Goal: Find specific page/section: Find specific page/section

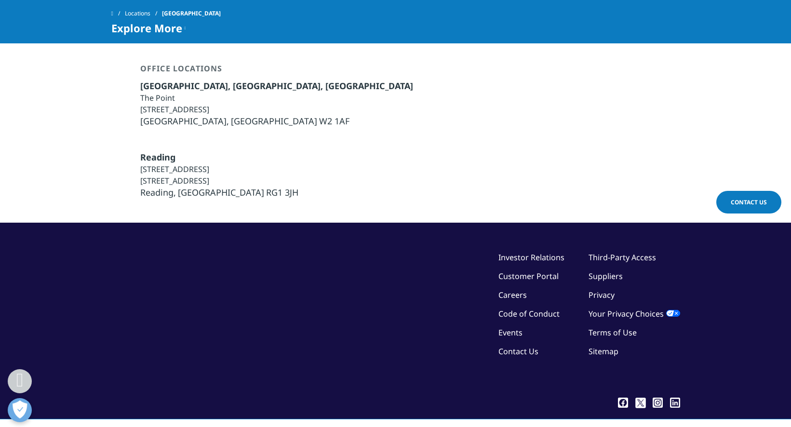
scroll to position [2409, 0]
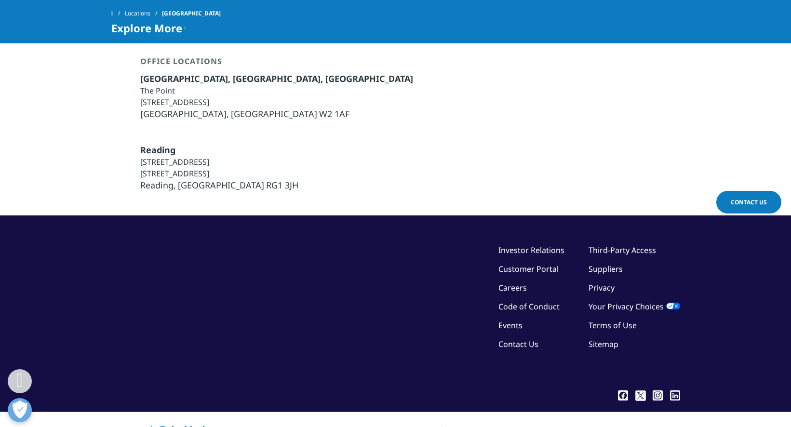
click at [606, 343] on link "Sitemap" at bounding box center [603, 344] width 30 height 11
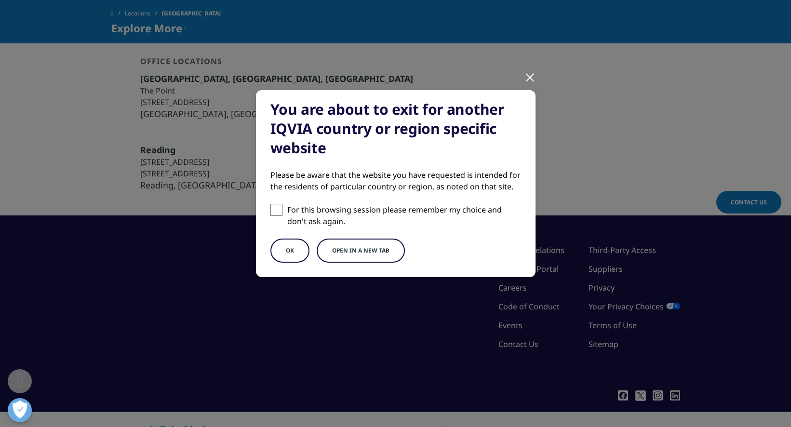
click at [286, 249] on button "OK" at bounding box center [289, 250] width 39 height 24
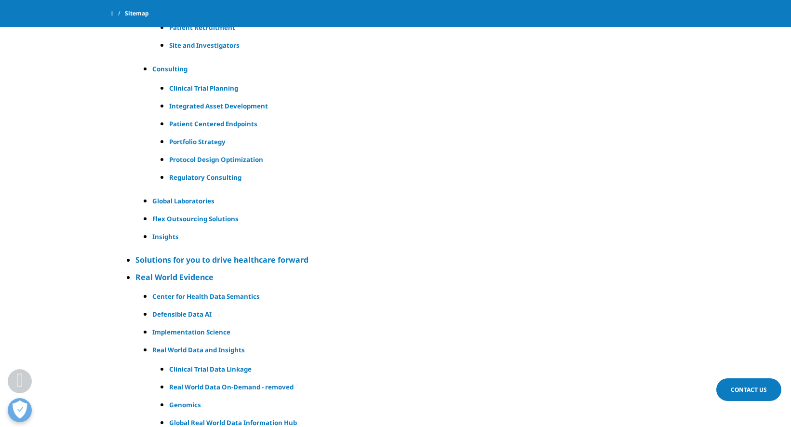
scroll to position [145, 0]
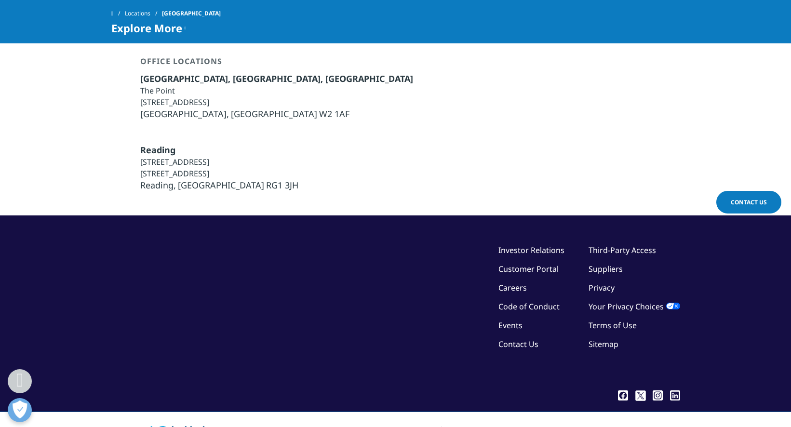
click at [510, 343] on link "Contact Us" at bounding box center [518, 344] width 40 height 11
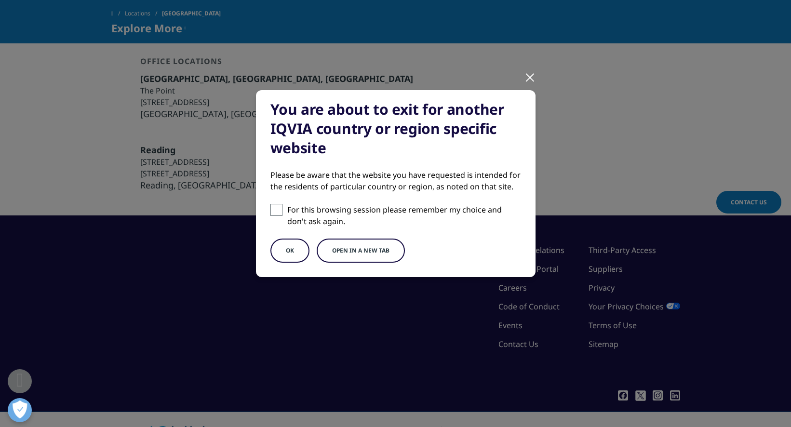
click at [293, 253] on button "OK" at bounding box center [289, 250] width 39 height 24
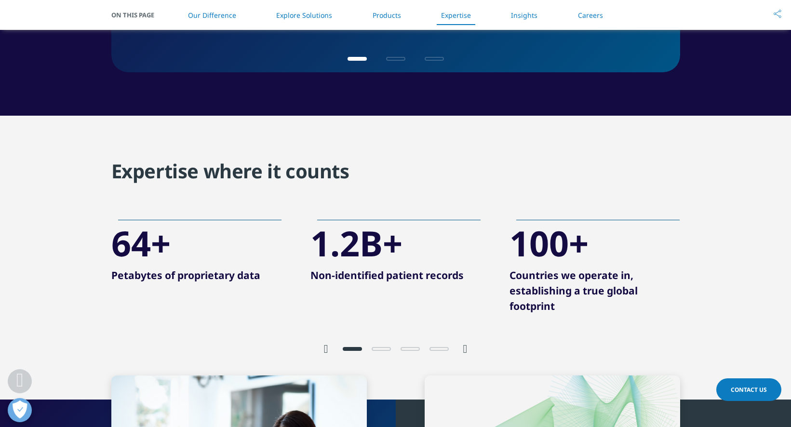
scroll to position [1734, 0]
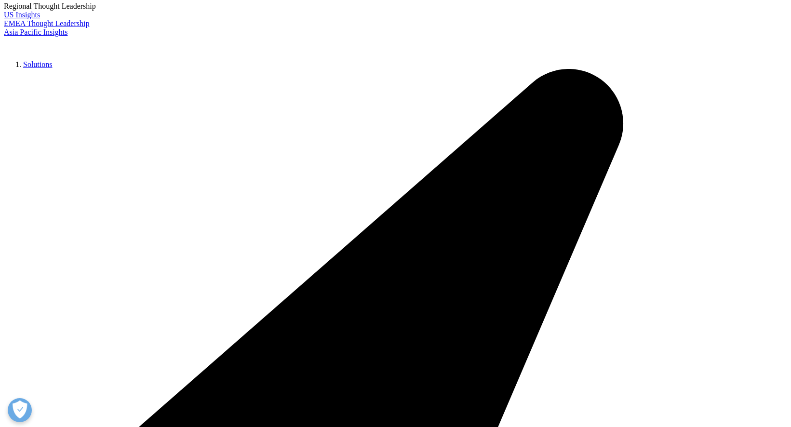
scroll to position [241, 0]
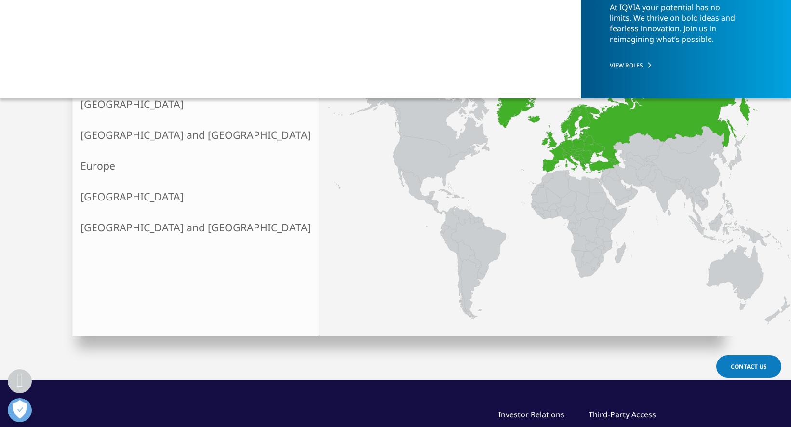
click at [101, 167] on link "Europe" at bounding box center [196, 165] width 246 height 31
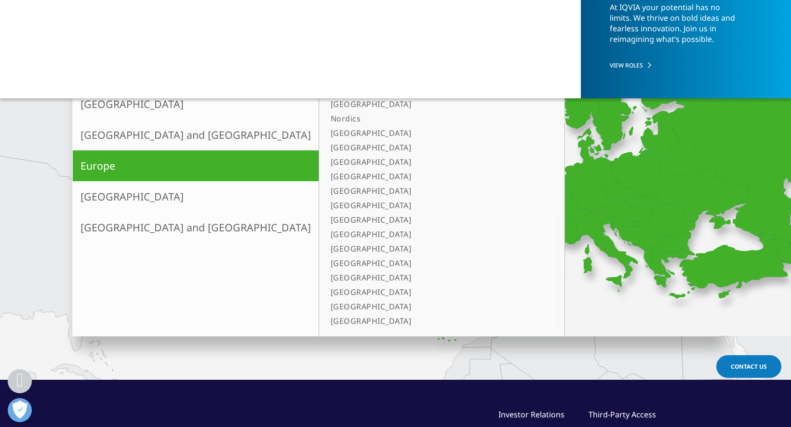
click at [327, 318] on link "[GEOGRAPHIC_DATA]" at bounding box center [430, 321] width 206 height 14
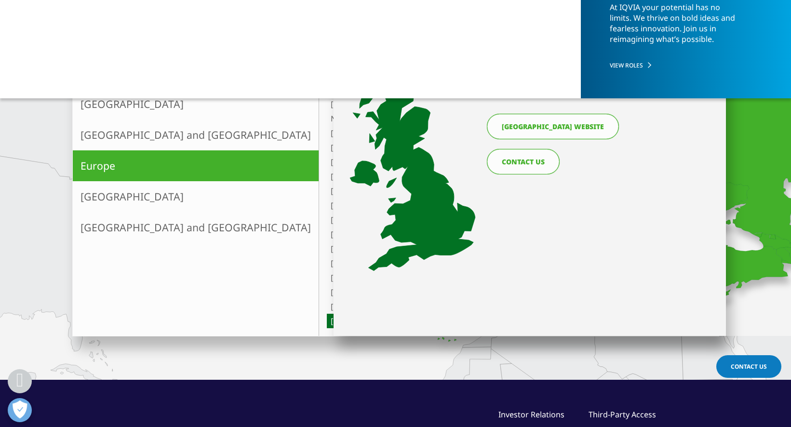
click at [527, 124] on link "United Kingdom website" at bounding box center [553, 127] width 132 height 26
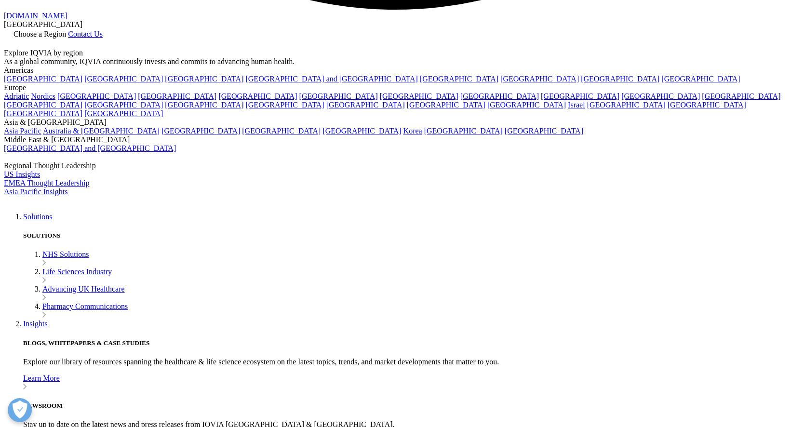
scroll to position [2360, 0]
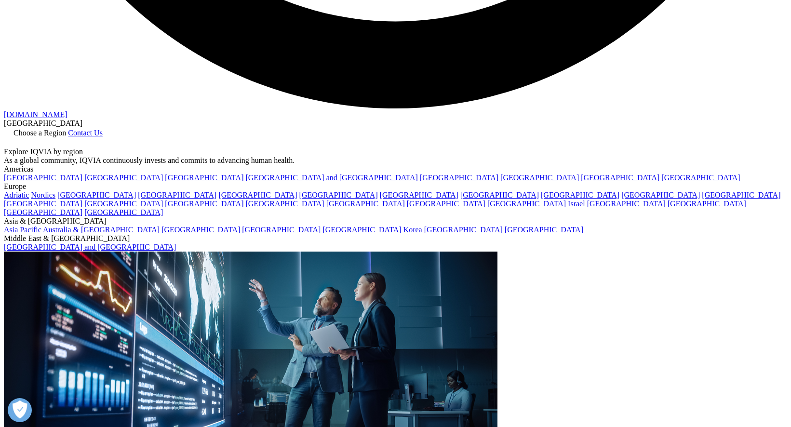
scroll to position [2264, 0]
